Goal: Task Accomplishment & Management: Manage account settings

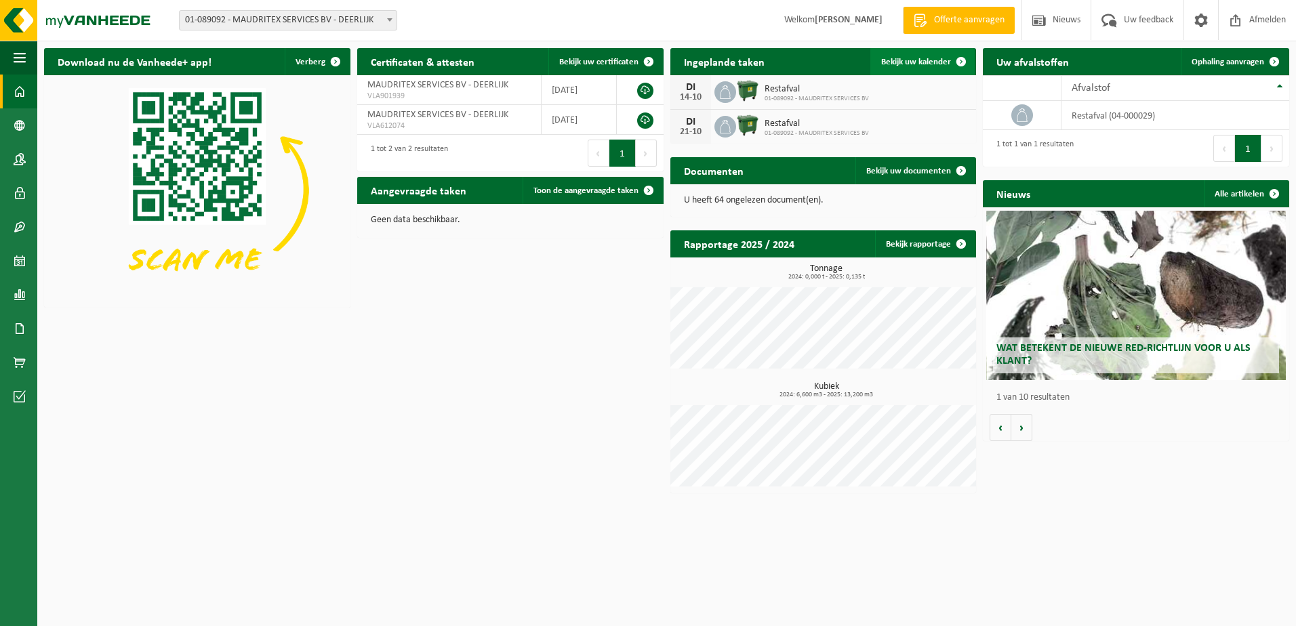
click at [914, 58] on span "Bekijk uw kalender" at bounding box center [916, 62] width 70 height 9
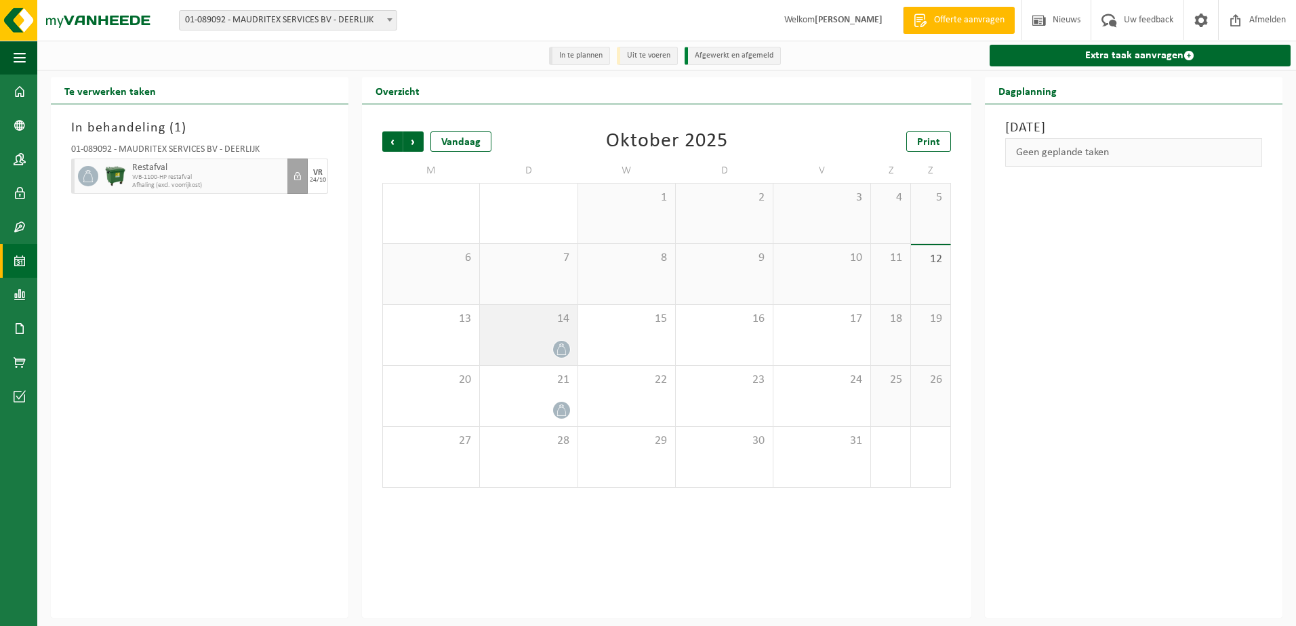
click at [538, 342] on div at bounding box center [528, 349] width 83 height 18
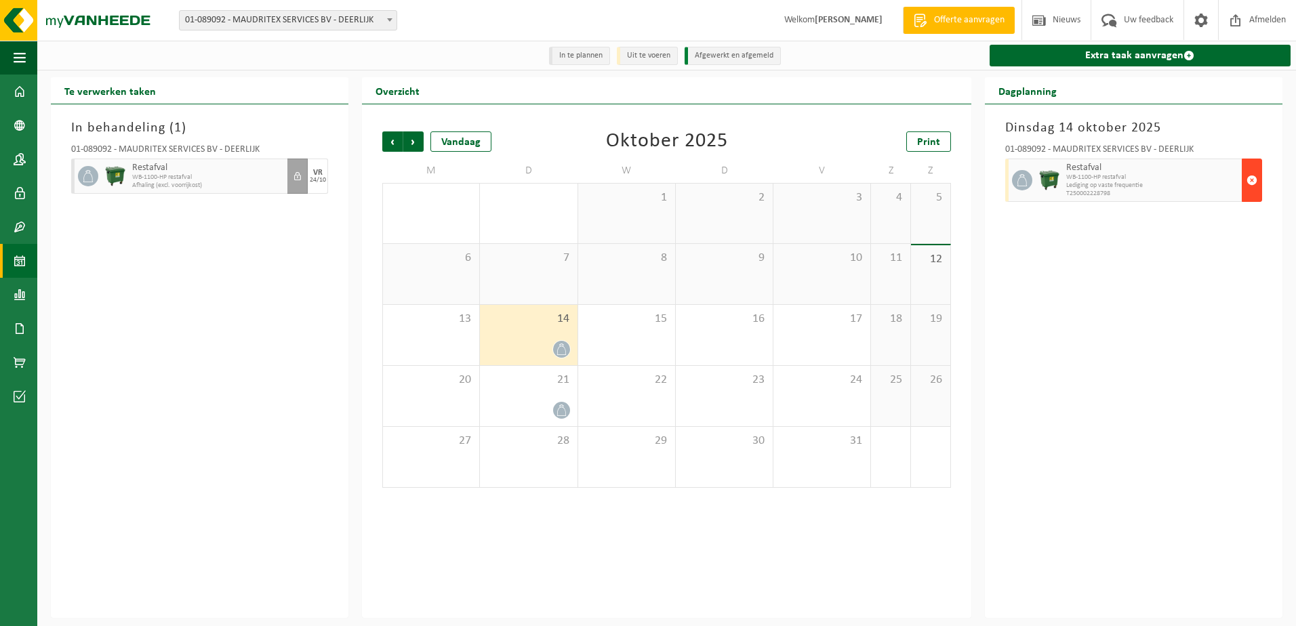
click at [1250, 182] on span "button" at bounding box center [1251, 180] width 11 height 27
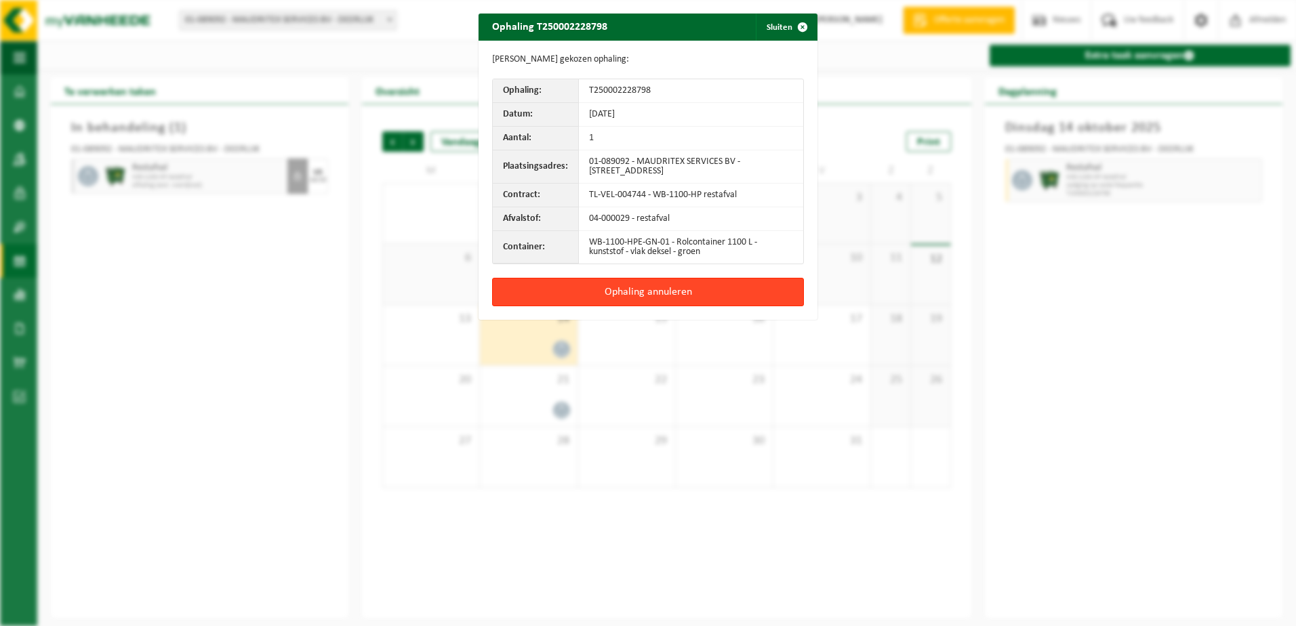
click at [617, 291] on button "Ophaling annuleren" at bounding box center [648, 292] width 312 height 28
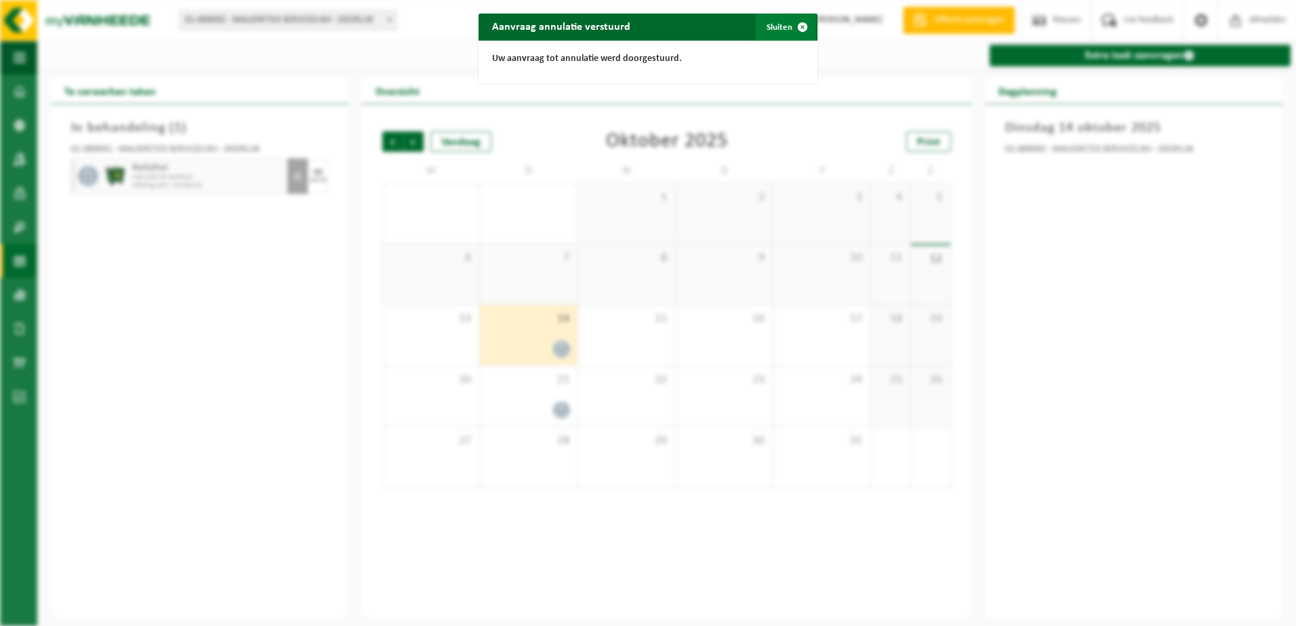
click at [796, 25] on span "button" at bounding box center [802, 27] width 27 height 27
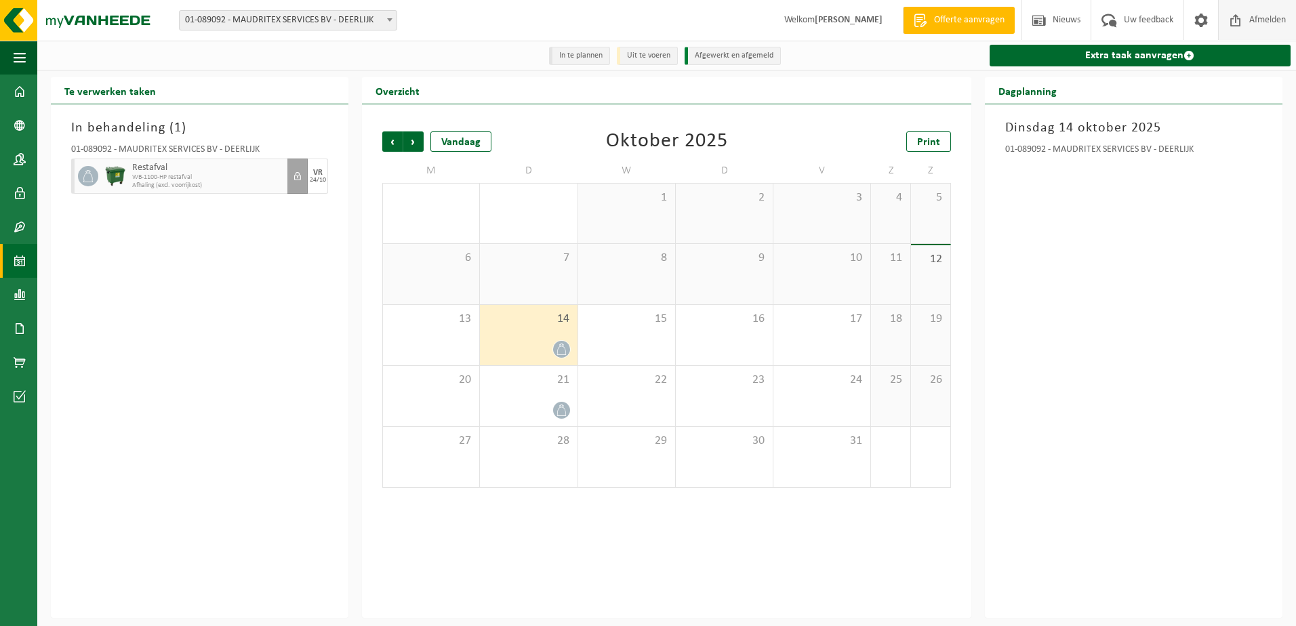
click at [1272, 19] on span "Afmelden" at bounding box center [1267, 20] width 43 height 40
